Goal: Find specific page/section: Find specific page/section

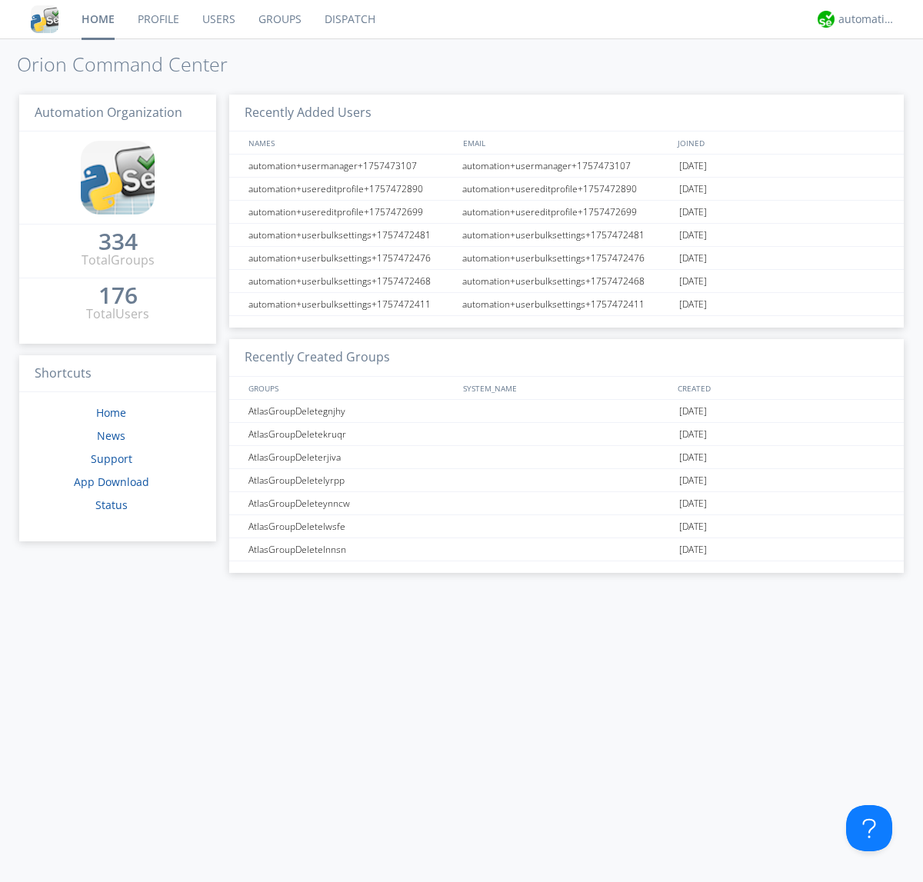
click at [348, 19] on link "Dispatch" at bounding box center [350, 19] width 74 height 38
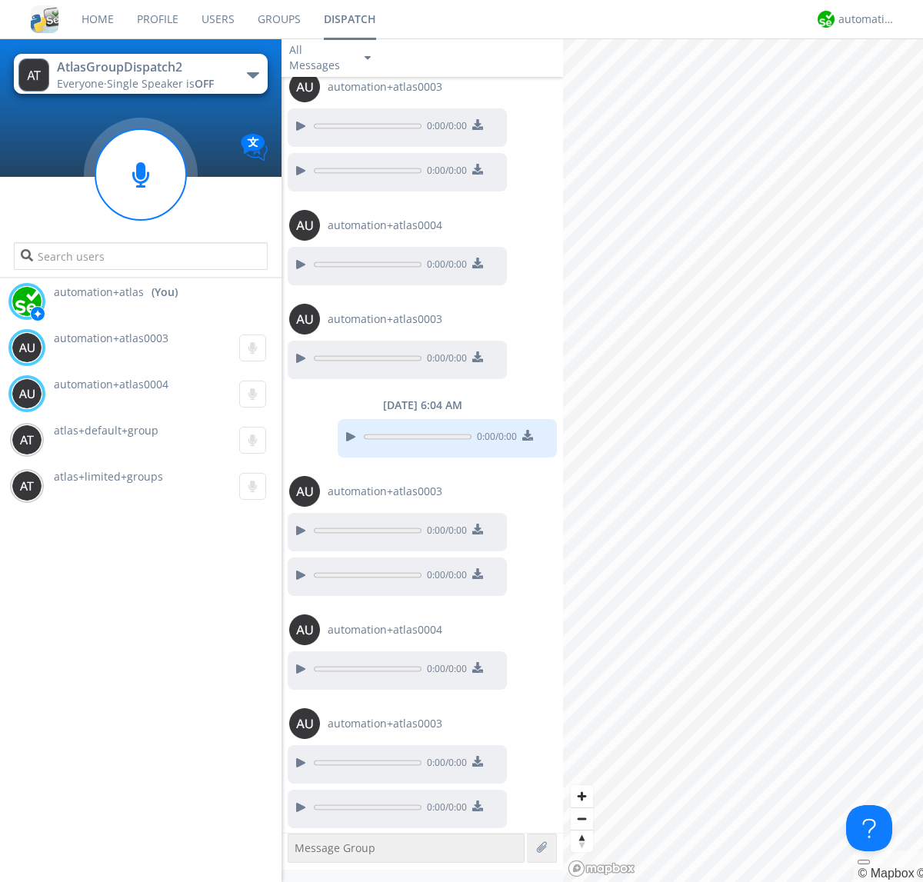
scroll to position [902, 0]
click at [252, 75] on div "button" at bounding box center [253, 75] width 12 height 6
click at [0, 0] on span "AtlasGroupDispatch" at bounding box center [0, 0] width 0 height 0
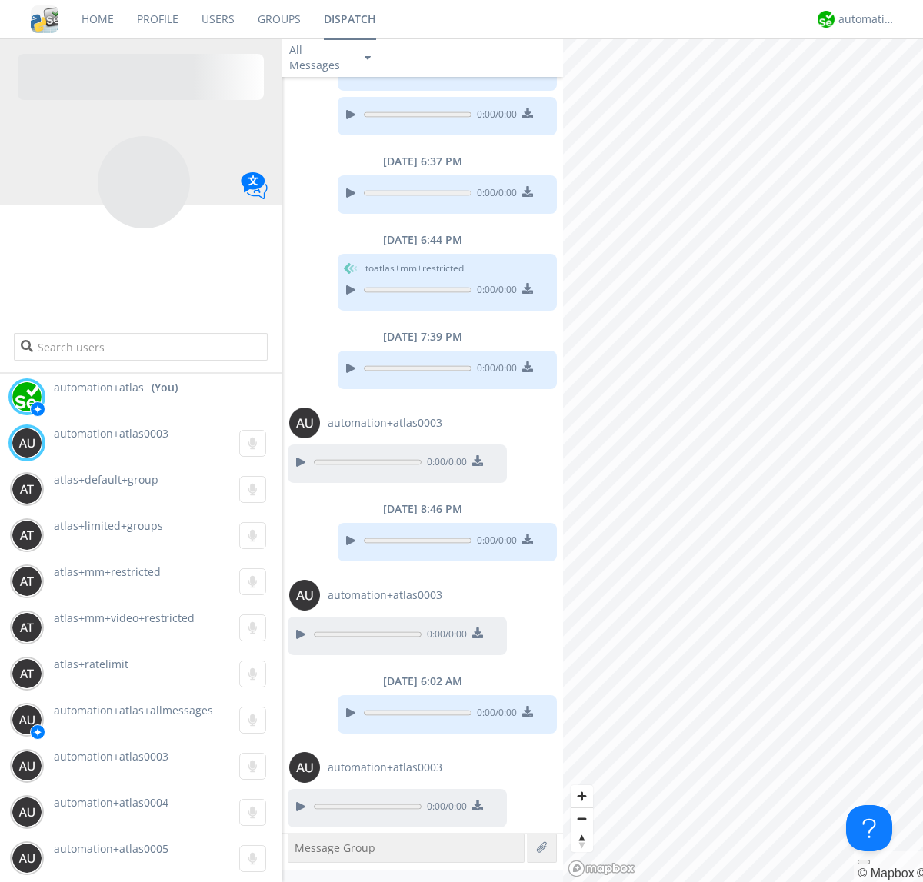
scroll to position [370, 0]
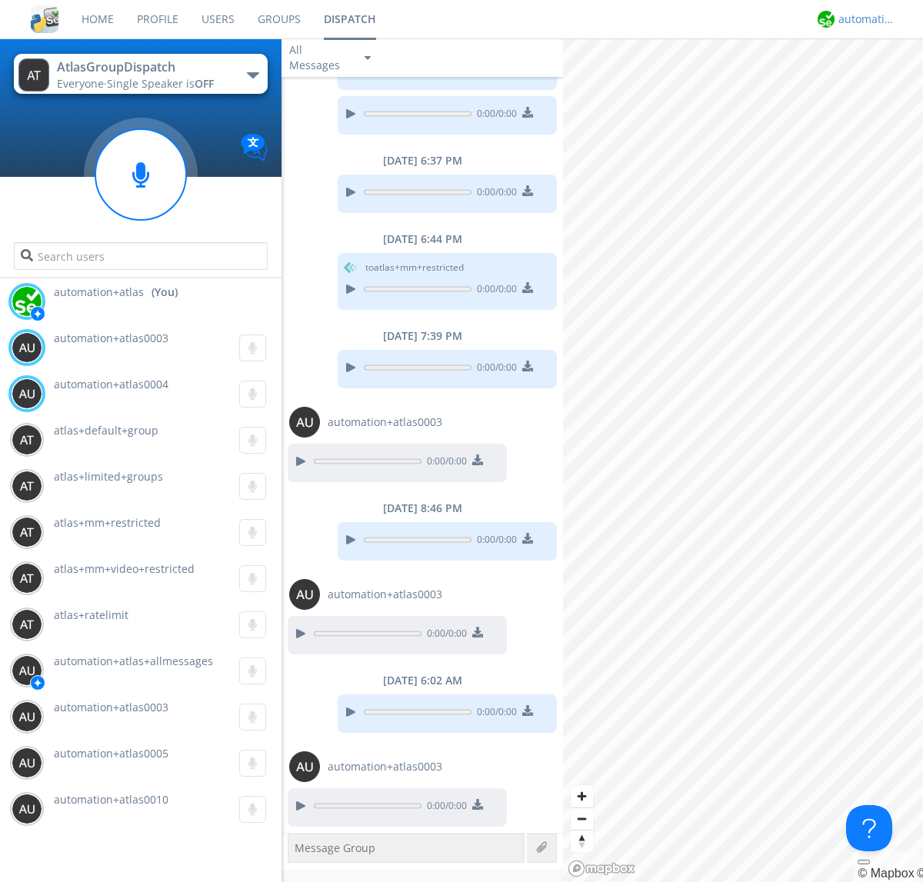
click at [863, 19] on div "automation+atlas" at bounding box center [867, 19] width 58 height 15
